Goal: Communication & Community: Answer question/provide support

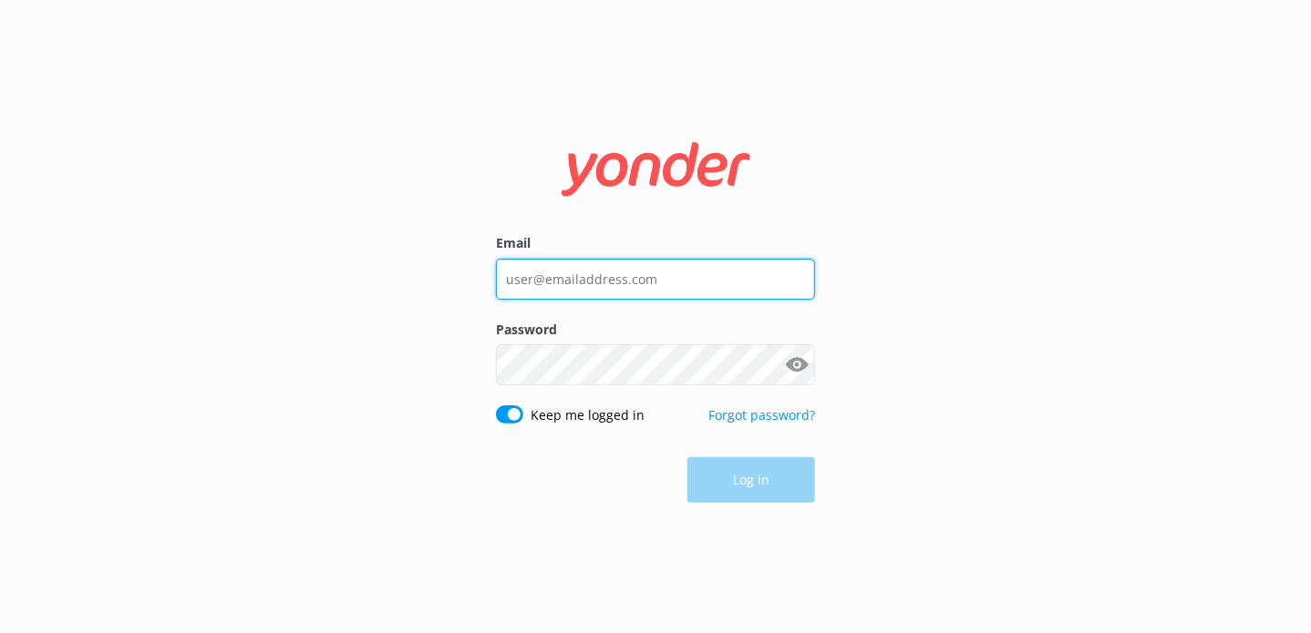
type input "[EMAIL_ADDRESS][DOMAIN_NAME]"
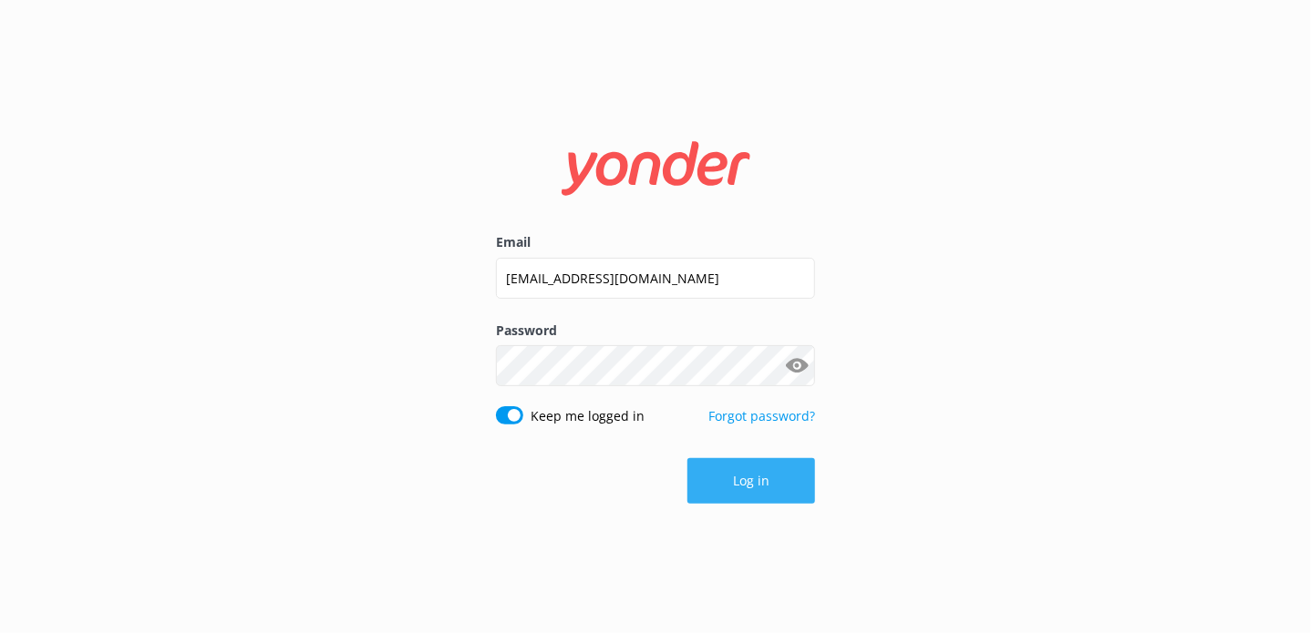
click at [747, 492] on div "Log in" at bounding box center [655, 481] width 319 height 46
click at [884, 353] on div "Email [EMAIL_ADDRESS][DOMAIN_NAME] Password Show password Keep me logged in For…" at bounding box center [655, 316] width 1311 height 633
drag, startPoint x: 722, startPoint y: 458, endPoint x: 722, endPoint y: 477, distance: 18.2
click at [722, 467] on button "Log in" at bounding box center [751, 481] width 128 height 46
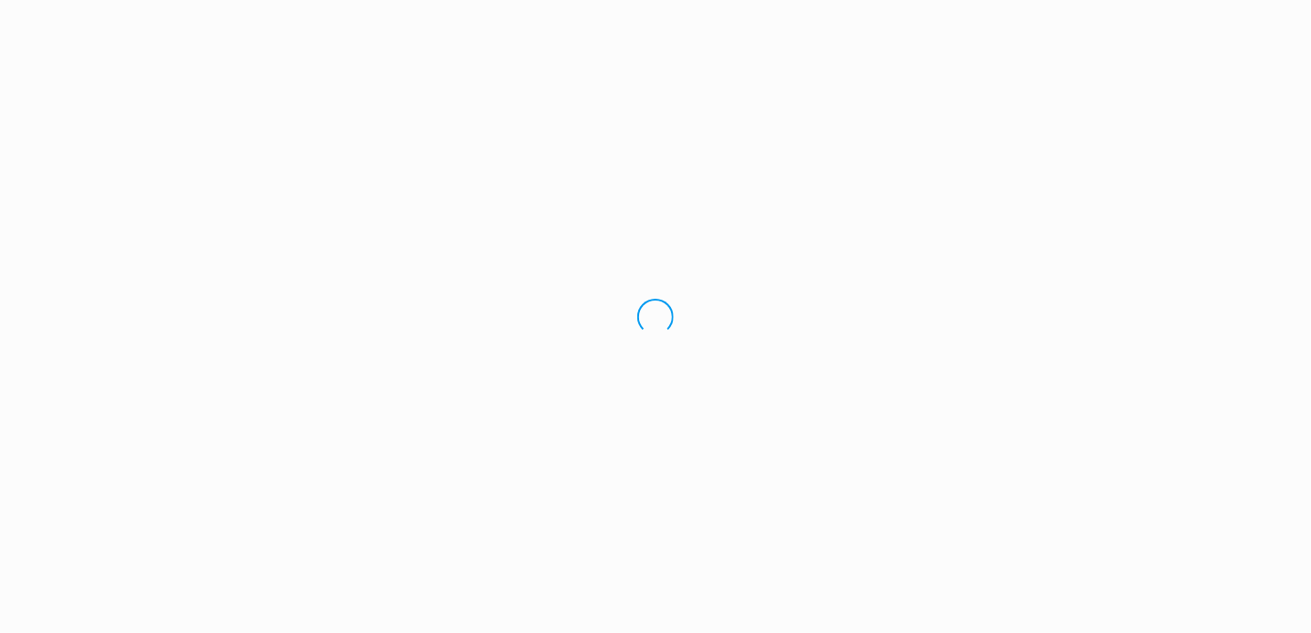
click at [722, 477] on div "Loading.." at bounding box center [655, 316] width 1311 height 633
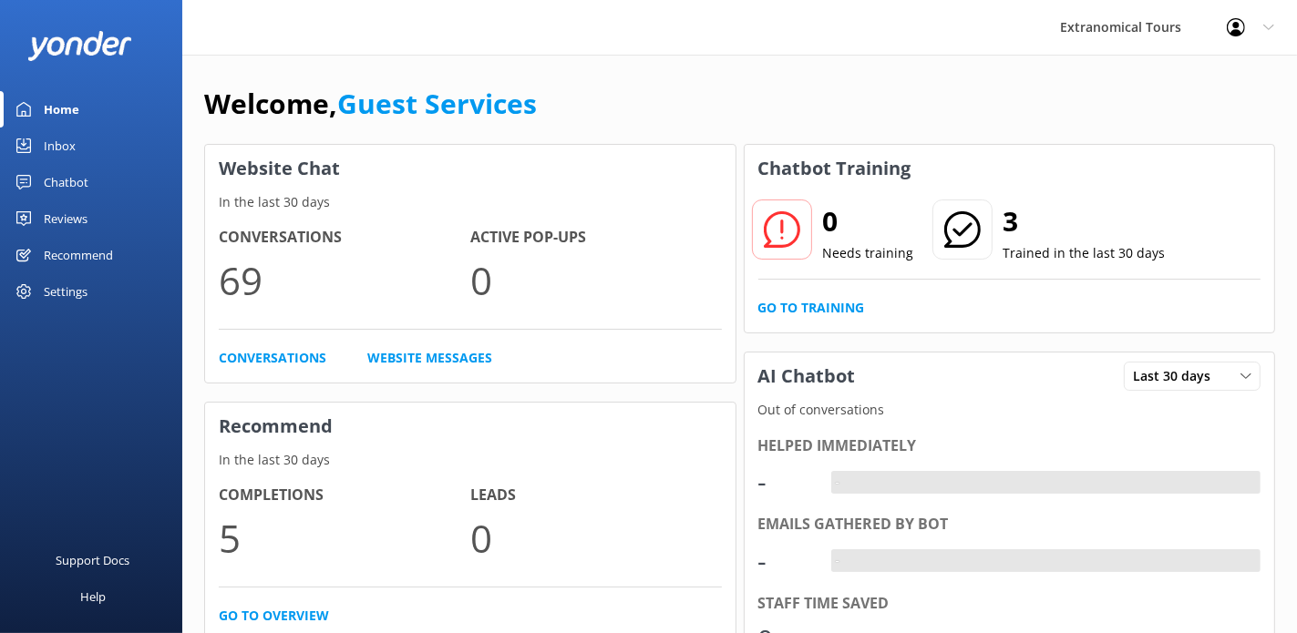
click at [81, 137] on link "Inbox" at bounding box center [91, 146] width 182 height 36
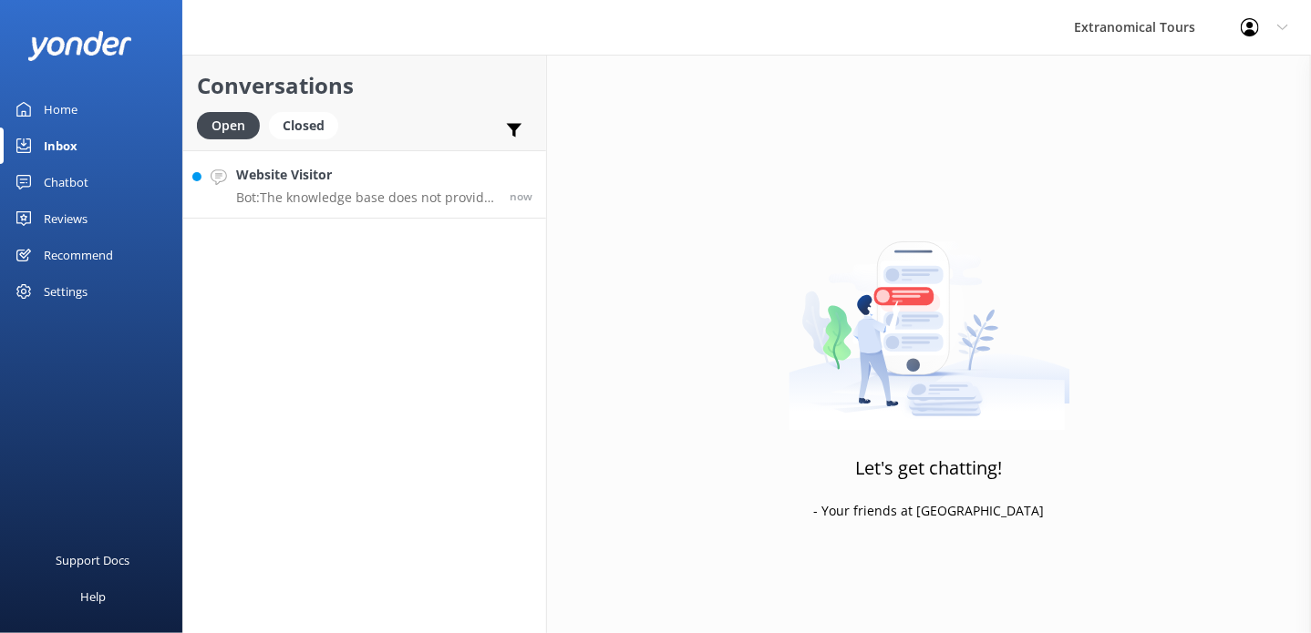
click at [328, 199] on p "Bot: The knowledge base does not provide specific information about bringing a …" at bounding box center [366, 198] width 260 height 16
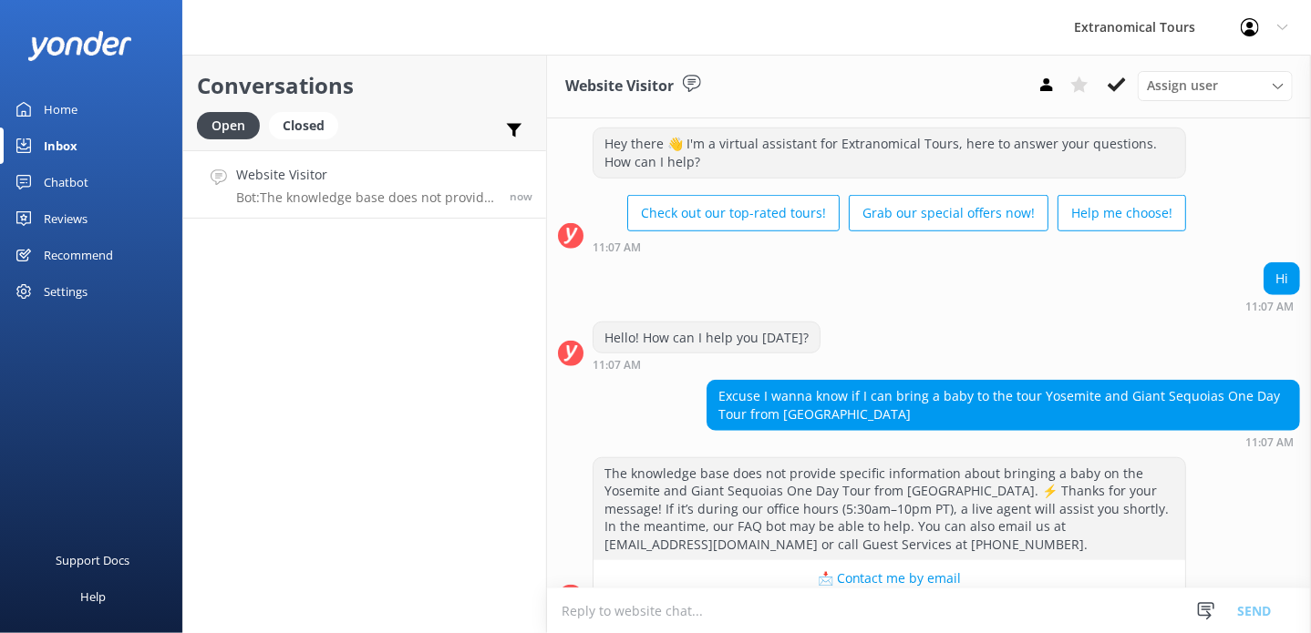
scroll to position [648, 0]
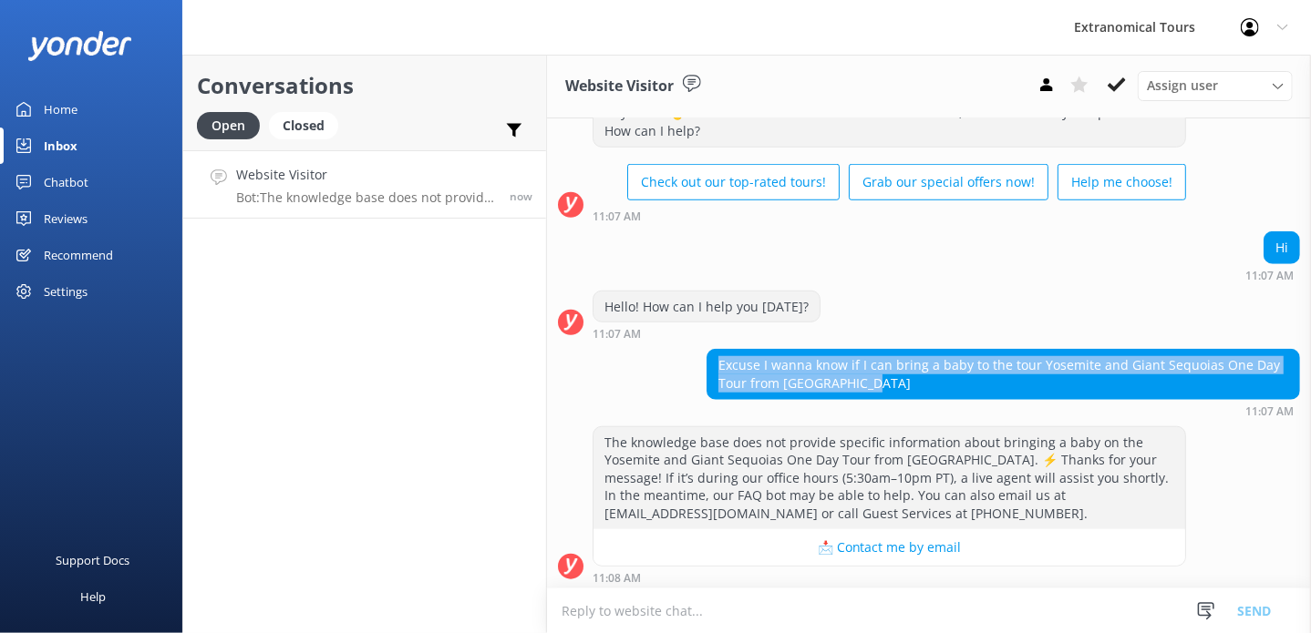
copy div "Excuse I wanna know if I can bring a baby to the tour Yosemite and Giant Sequoi…"
drag, startPoint x: 710, startPoint y: 361, endPoint x: 887, endPoint y: 386, distance: 178.5
click at [887, 386] on div "Excuse I wanna know if I can bring a baby to the tour Yosemite and Giant Sequoi…" at bounding box center [1002, 374] width 591 height 48
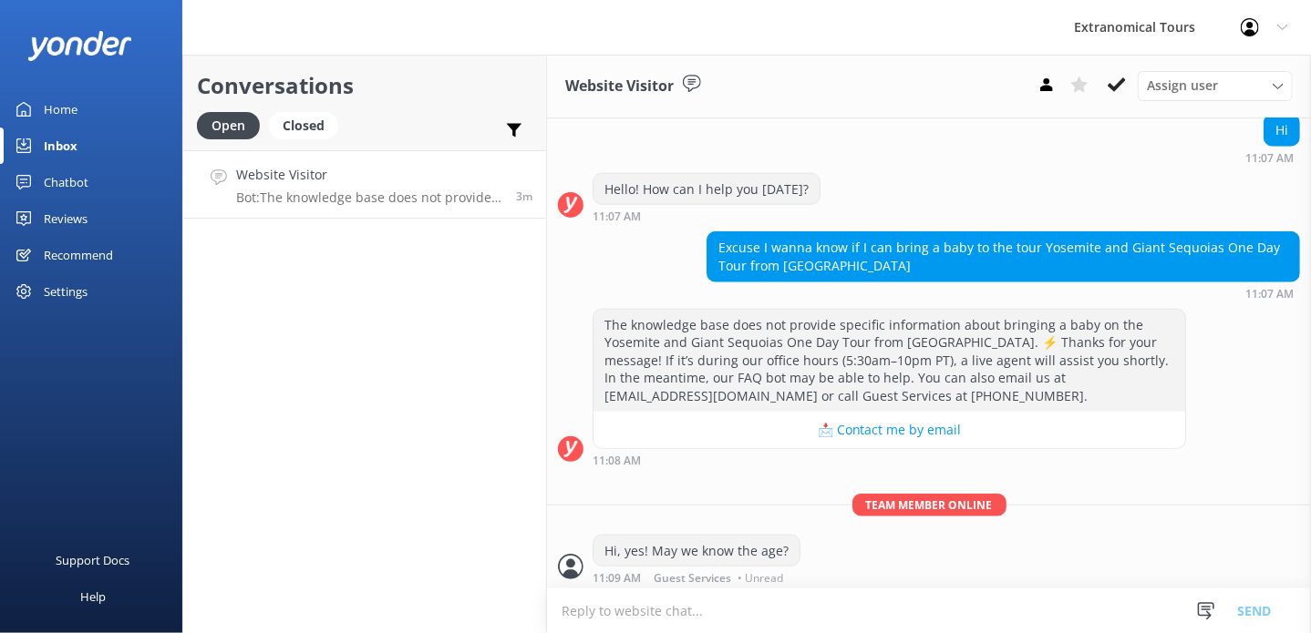
click at [358, 342] on div "Conversations Open Closed Important Assigned to me Unassigned Website Visitor B…" at bounding box center [364, 344] width 365 height 579
click at [224, 311] on div "Conversations Open Closed Important Assigned to me Unassigned Website Visitor B…" at bounding box center [364, 344] width 365 height 579
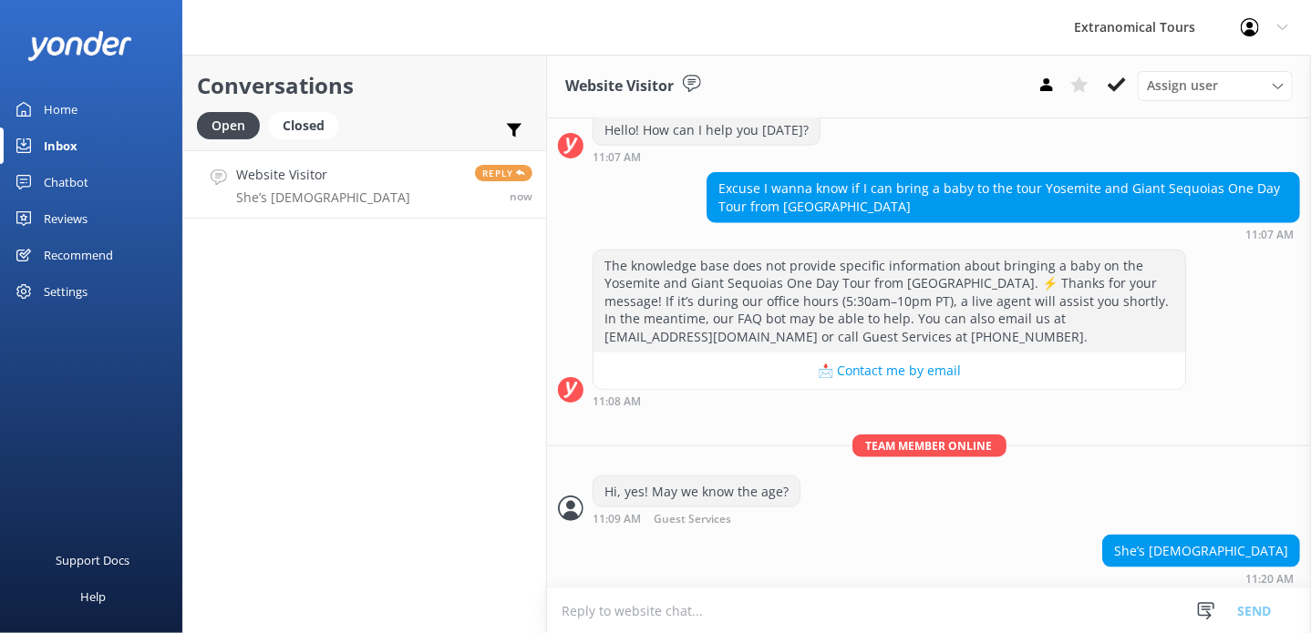
click at [777, 596] on textarea at bounding box center [929, 611] width 764 height 45
paste textarea "Thank you for your inquiry! Yes, you may bring a baby on the Yosemite and Giant…"
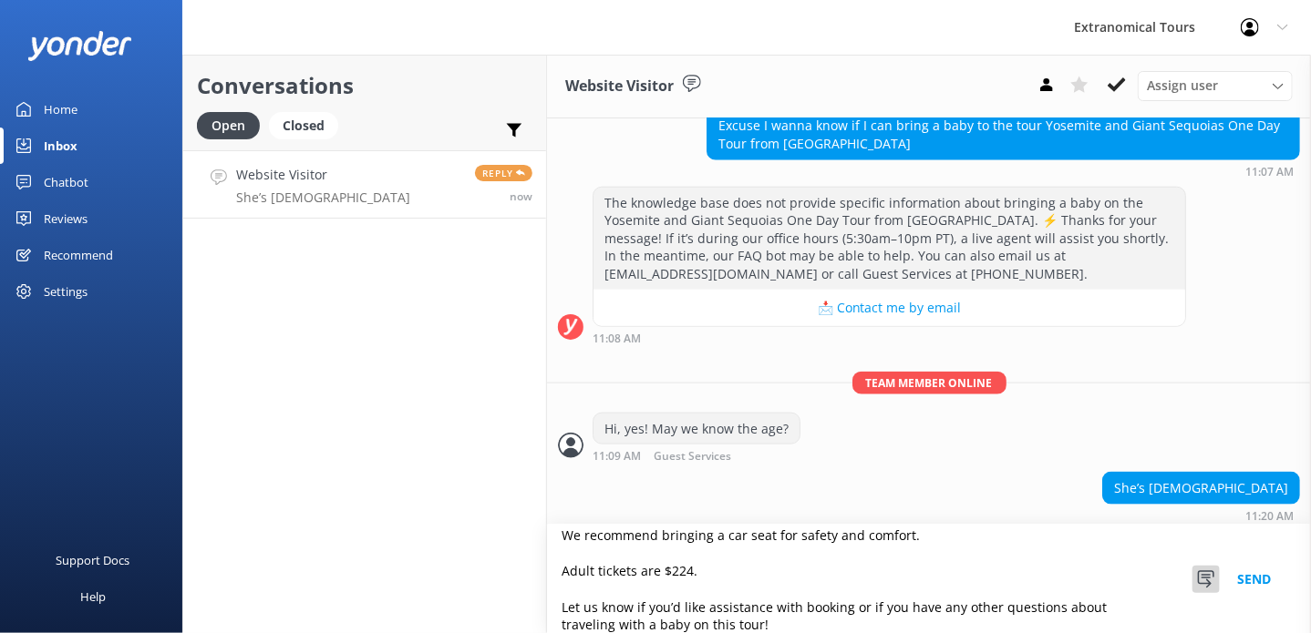
scroll to position [890, 0]
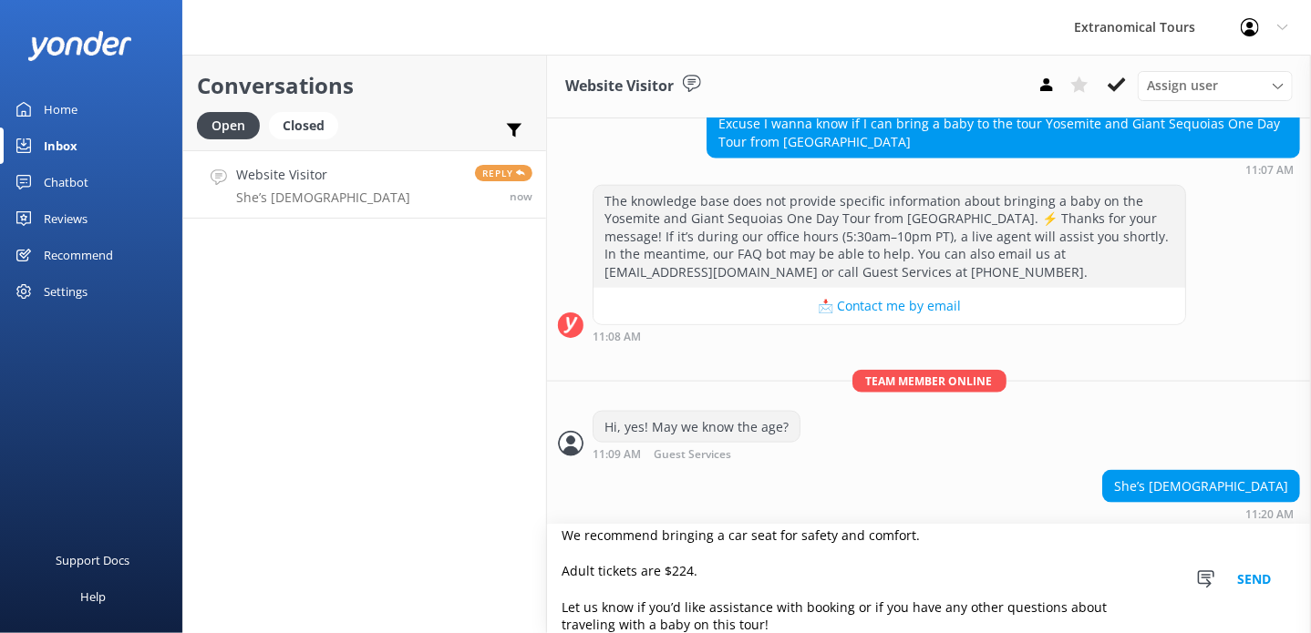
type textarea "Thank you for your inquiry! Yes, you may bring a baby on the Yosemite and Giant…"
click at [1252, 568] on button "Send" at bounding box center [1253, 579] width 68 height 108
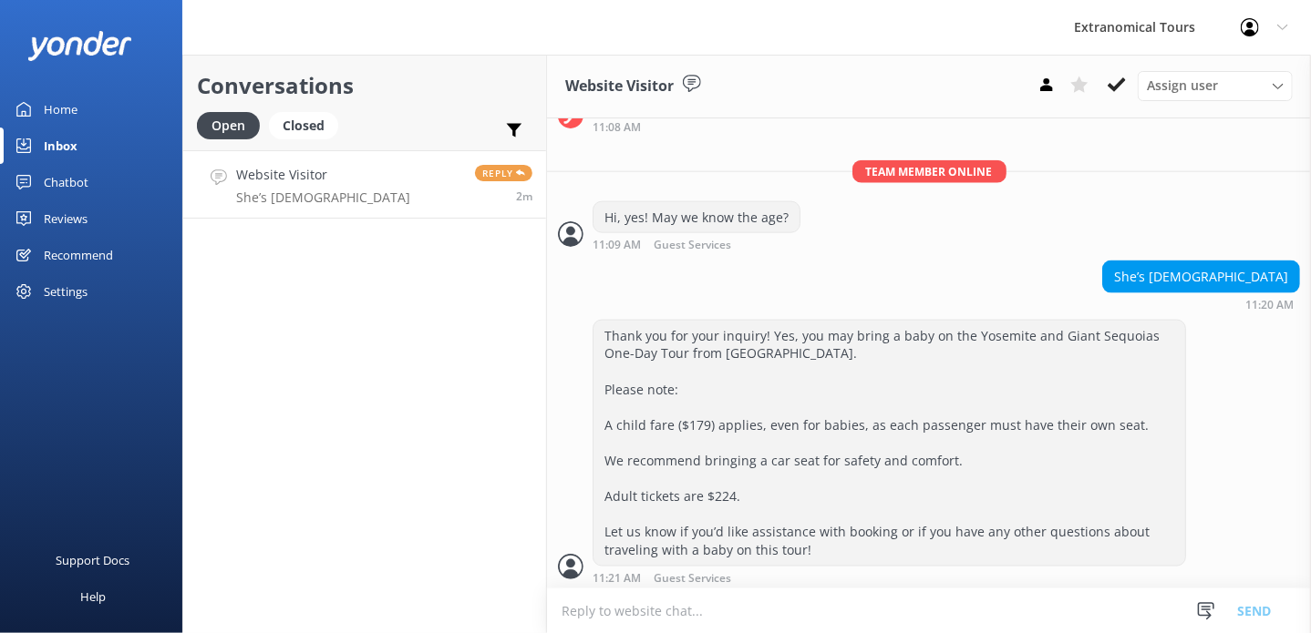
scroll to position [1157, 0]
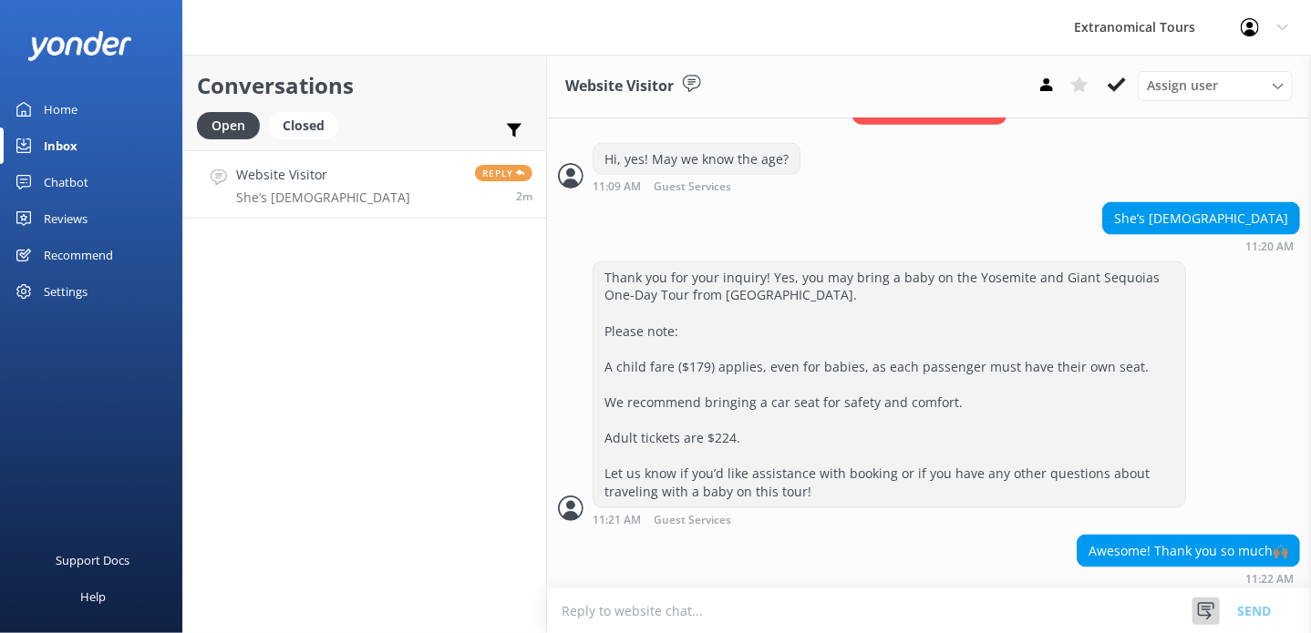
click at [1207, 614] on icon at bounding box center [1206, 611] width 18 height 18
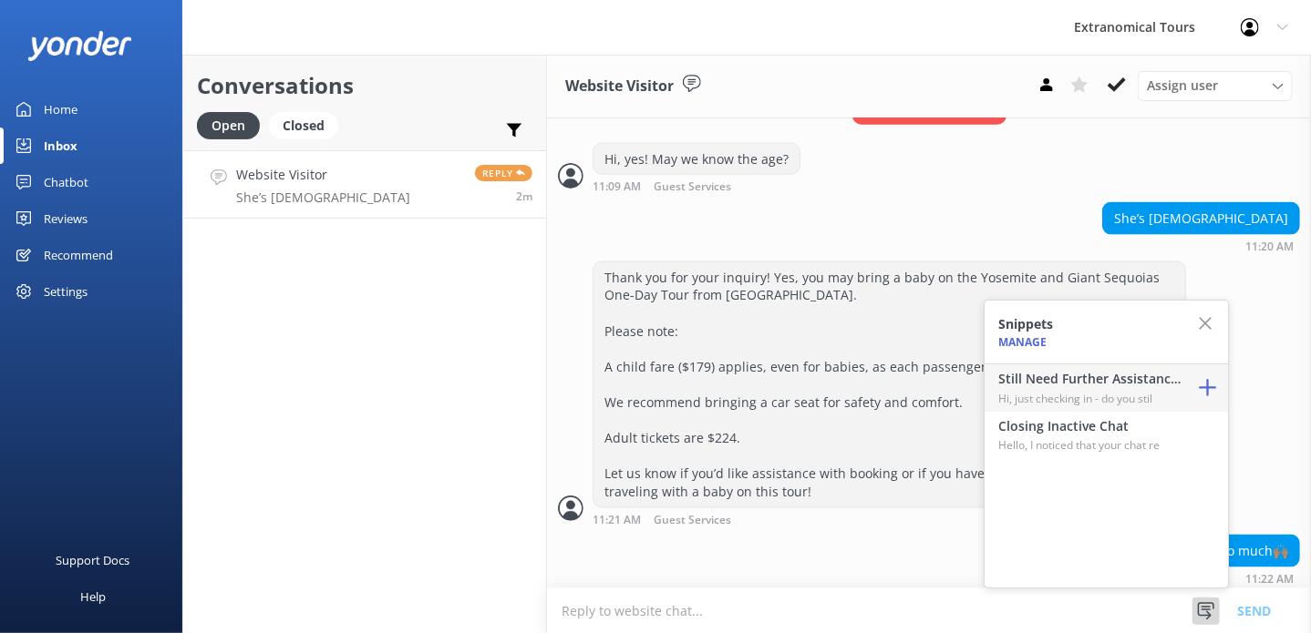
click at [1047, 392] on p "Hi, just checking in - do you stil" at bounding box center [1089, 398] width 182 height 17
type textarea "Hi, just checking in - do you still require assistance from our team on this? T…"
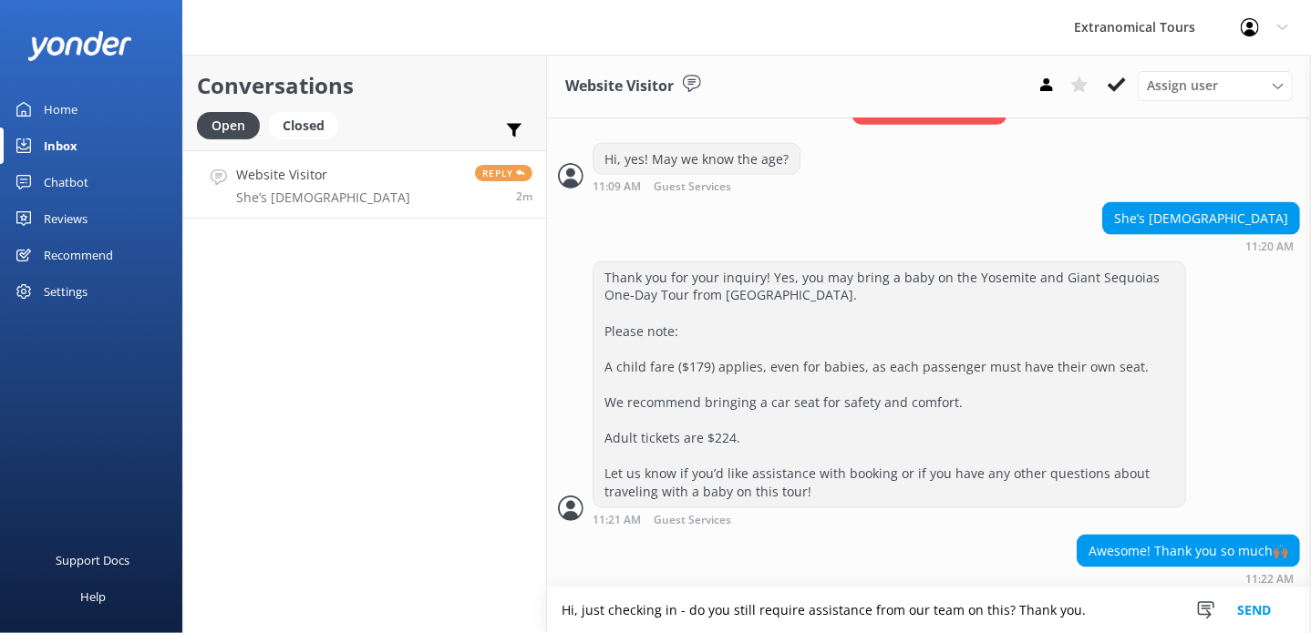
click at [1250, 602] on button "Send" at bounding box center [1253, 611] width 68 height 46
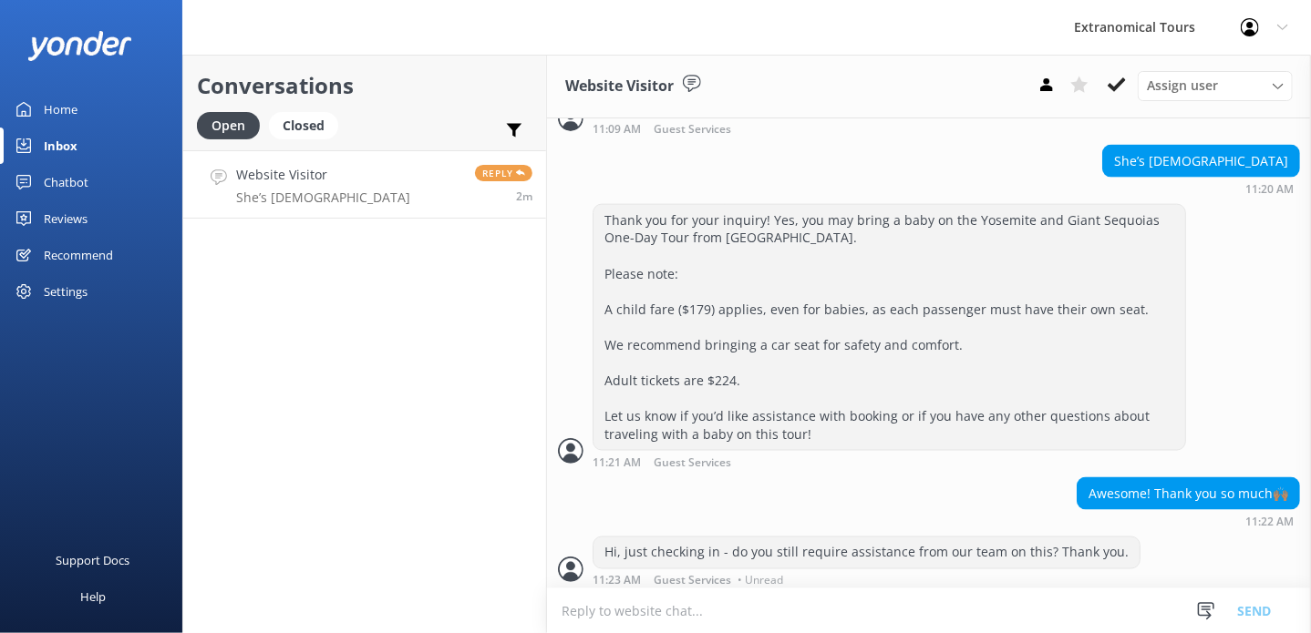
scroll to position [1216, 0]
